Goal: Information Seeking & Learning: Learn about a topic

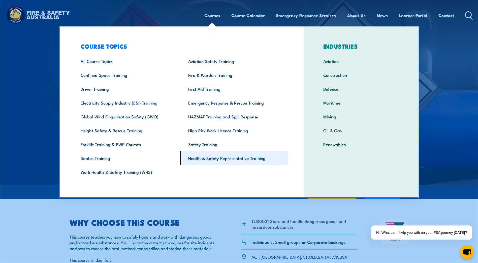
click at [210, 158] on link "Health & Safety Representative Training" at bounding box center [235, 158] width 108 height 14
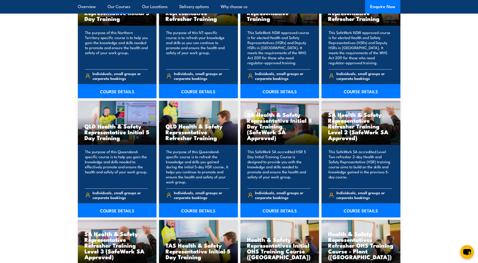
scroll to position [656, 0]
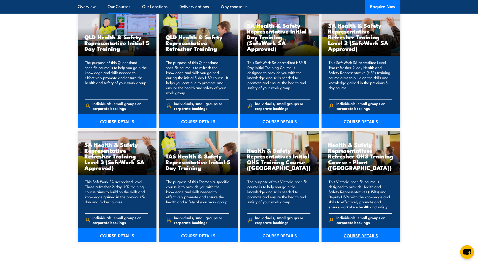
click at [348, 232] on link "COURSE DETAILS" at bounding box center [361, 235] width 79 height 14
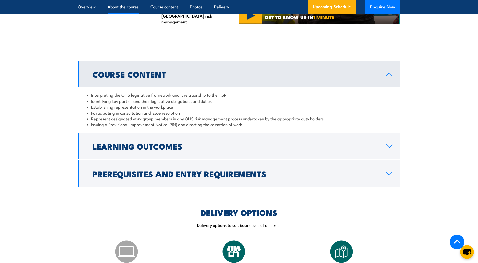
scroll to position [530, 0]
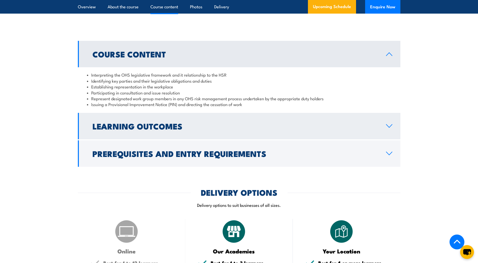
click at [391, 124] on icon at bounding box center [389, 126] width 7 height 4
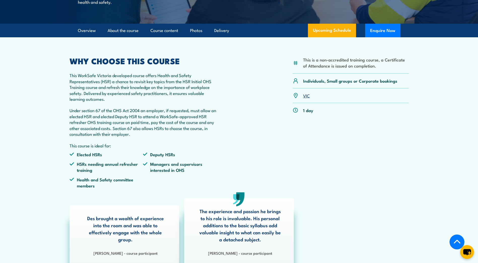
scroll to position [101, 0]
